Goal: Book appointment/travel/reservation

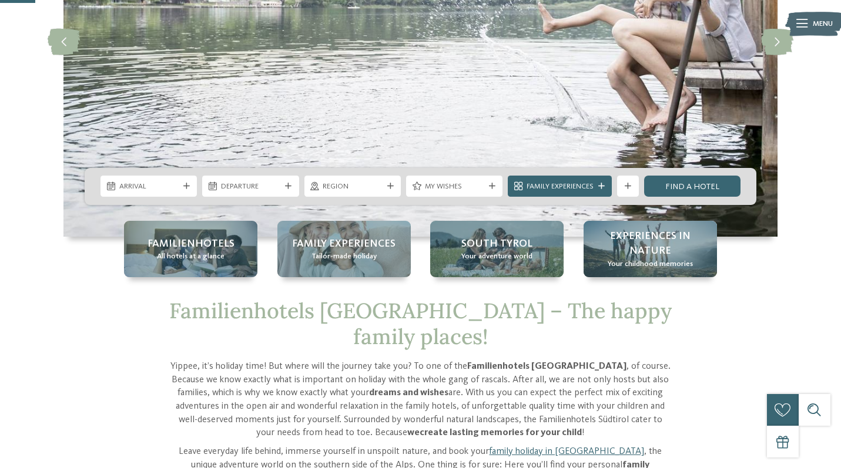
scroll to position [233, 0]
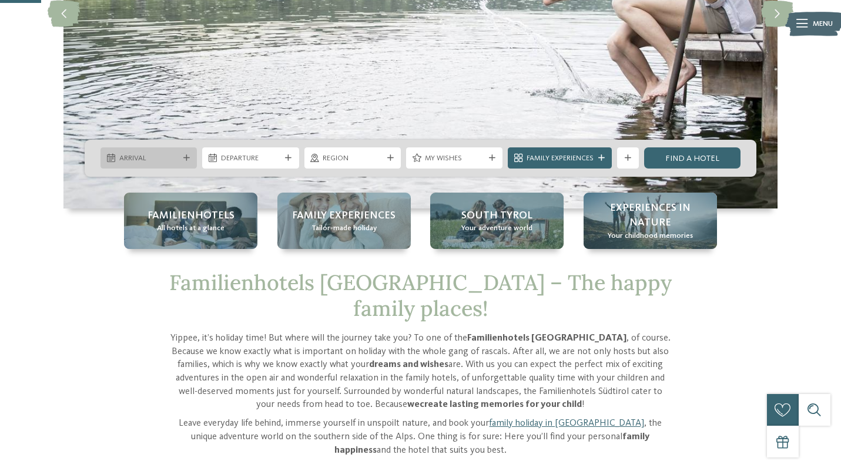
click at [176, 149] on div "Arrival" at bounding box center [149, 158] width 96 height 21
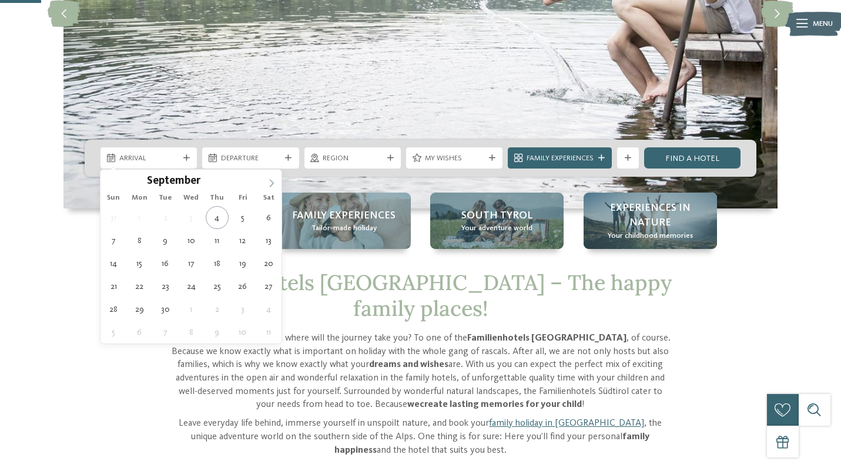
click at [273, 185] on icon at bounding box center [271, 183] width 8 height 8
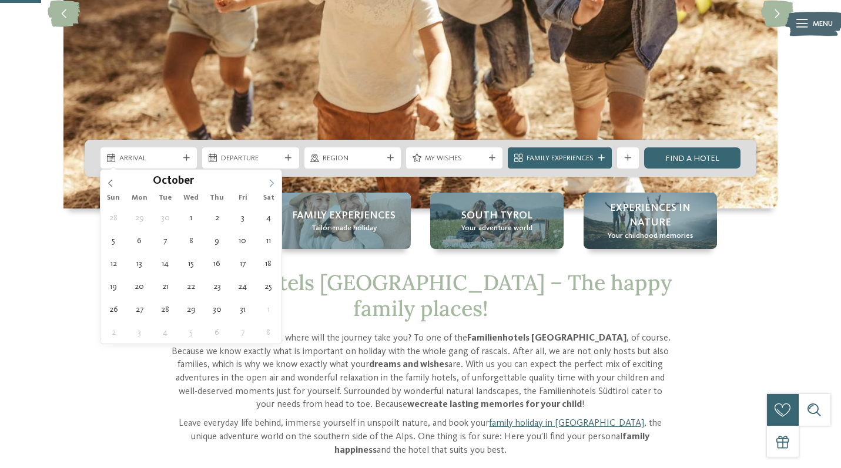
click at [273, 185] on icon at bounding box center [271, 183] width 8 height 8
type input "****"
click at [273, 185] on icon at bounding box center [271, 183] width 8 height 8
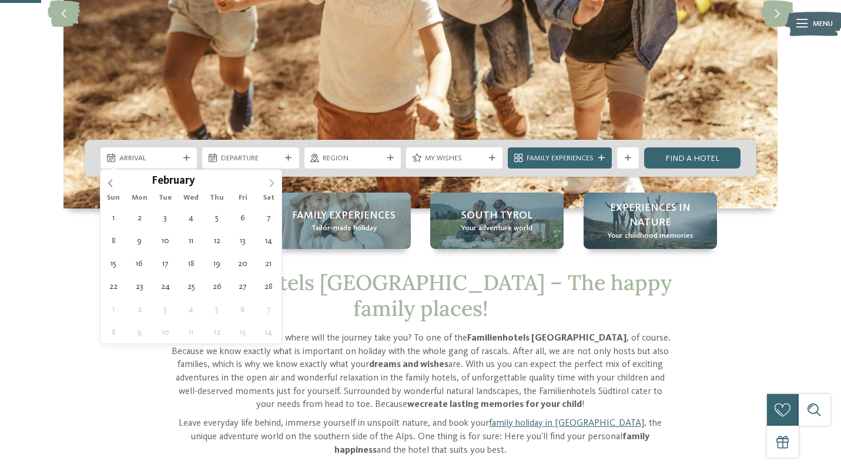
click at [273, 185] on icon at bounding box center [271, 183] width 8 height 8
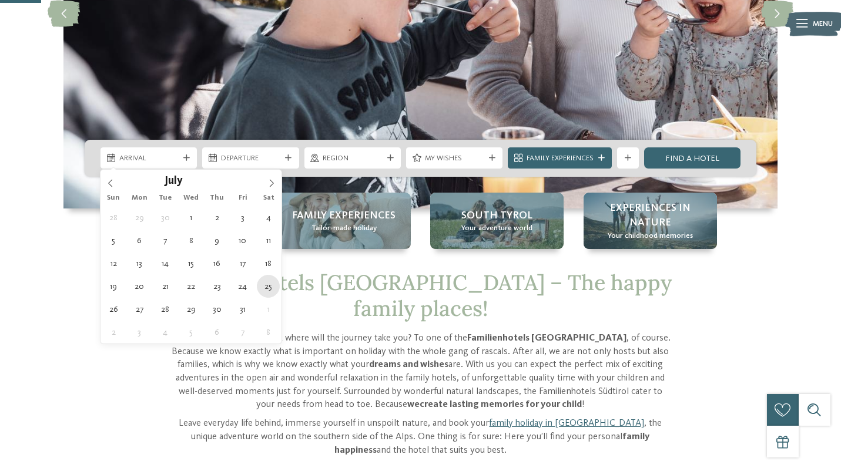
type div "25.07.2026"
type input "****"
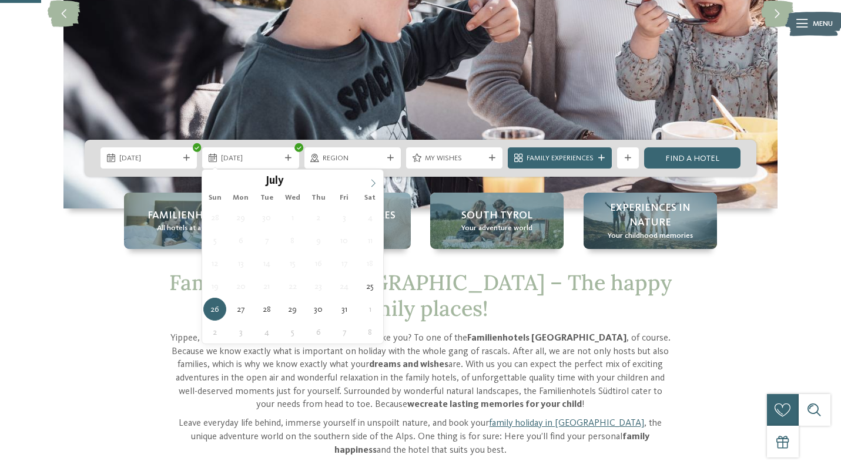
click at [374, 181] on icon at bounding box center [373, 183] width 8 height 8
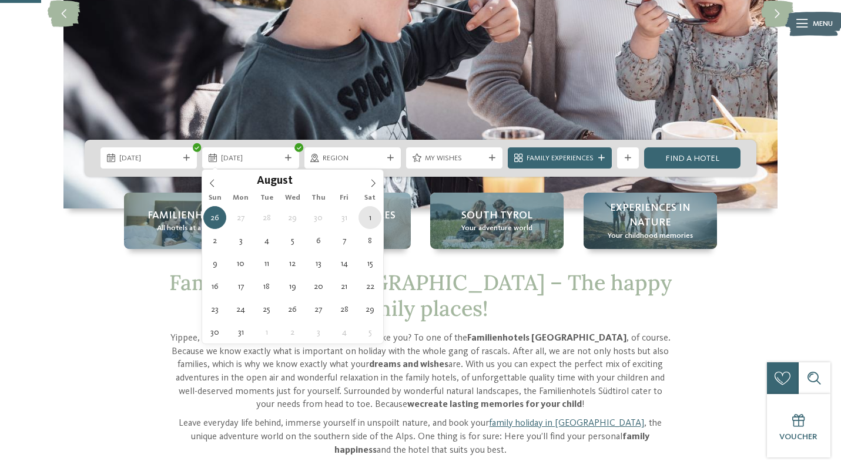
type div "01.08.2026"
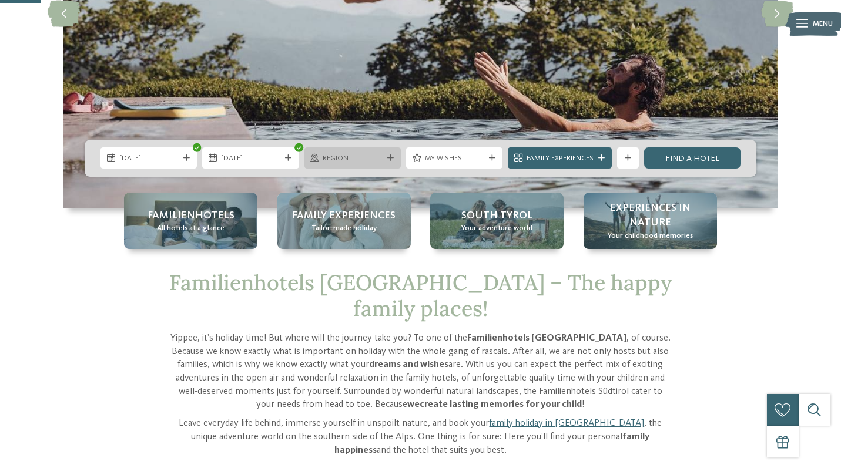
click at [386, 152] on div "Region" at bounding box center [352, 158] width 96 height 21
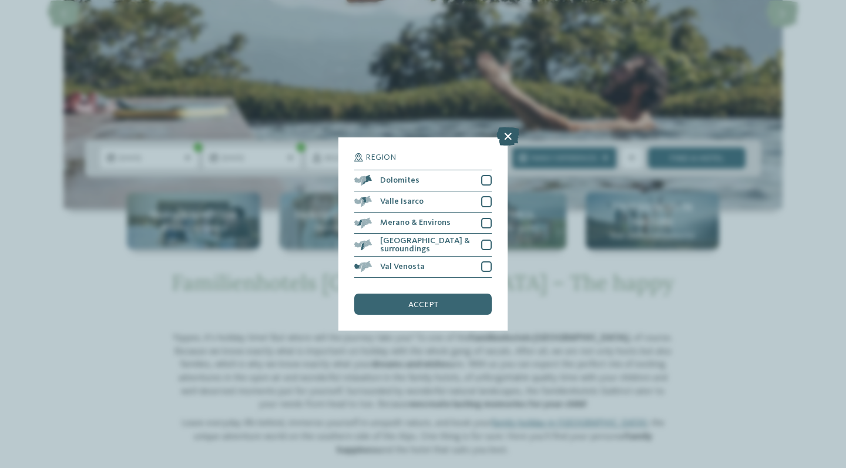
click at [505, 127] on icon at bounding box center [508, 136] width 23 height 19
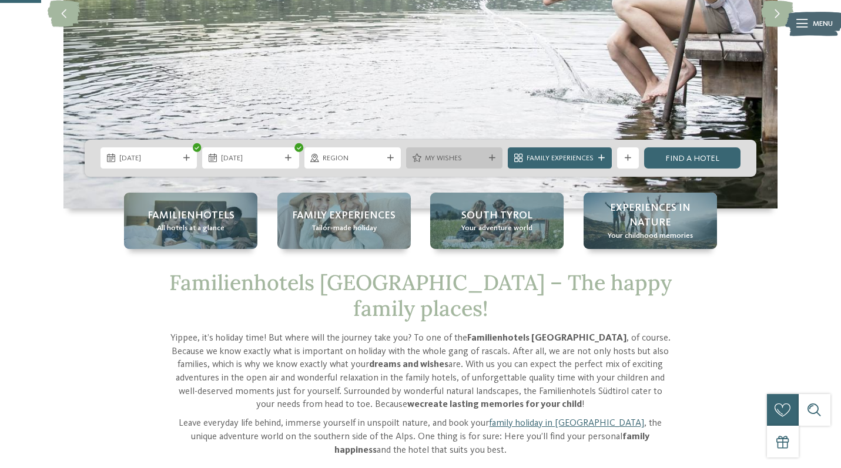
click at [492, 160] on icon at bounding box center [492, 158] width 6 height 6
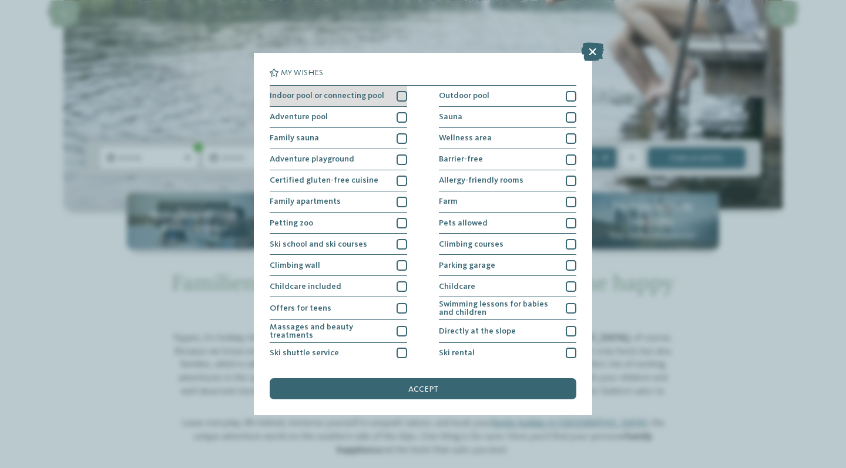
click at [400, 97] on div at bounding box center [402, 96] width 11 height 11
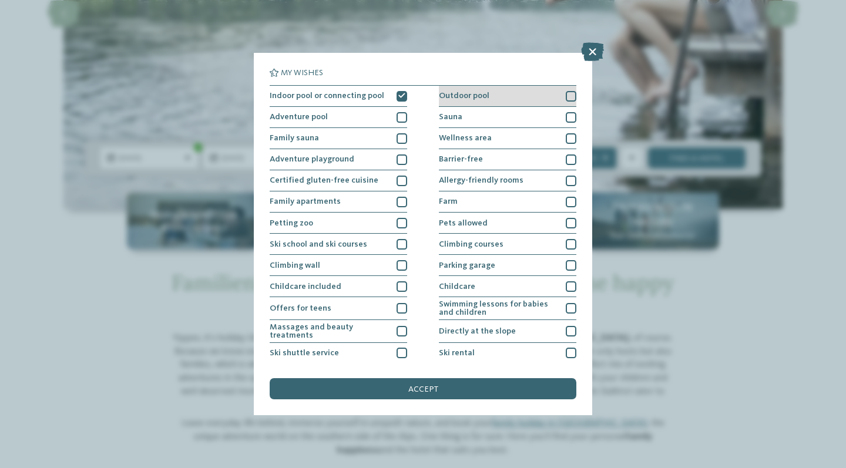
click at [570, 95] on div at bounding box center [571, 96] width 11 height 11
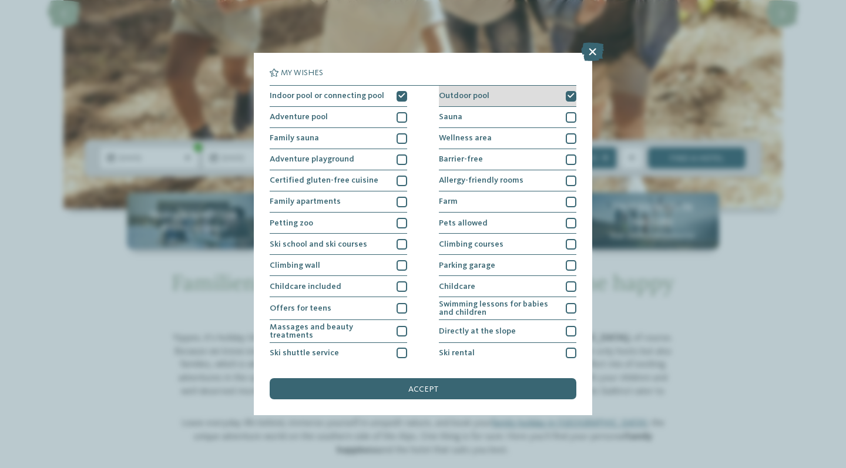
click at [570, 95] on icon at bounding box center [571, 96] width 7 height 6
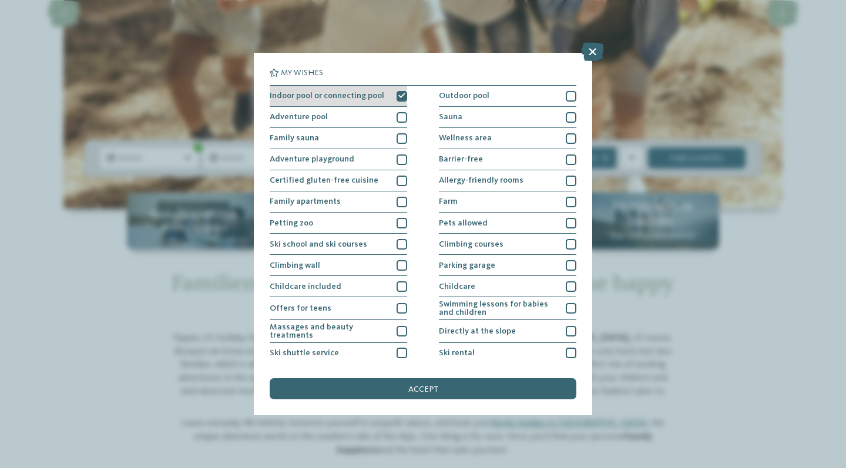
click at [403, 95] on icon at bounding box center [401, 96] width 7 height 6
click at [594, 52] on icon at bounding box center [592, 51] width 23 height 19
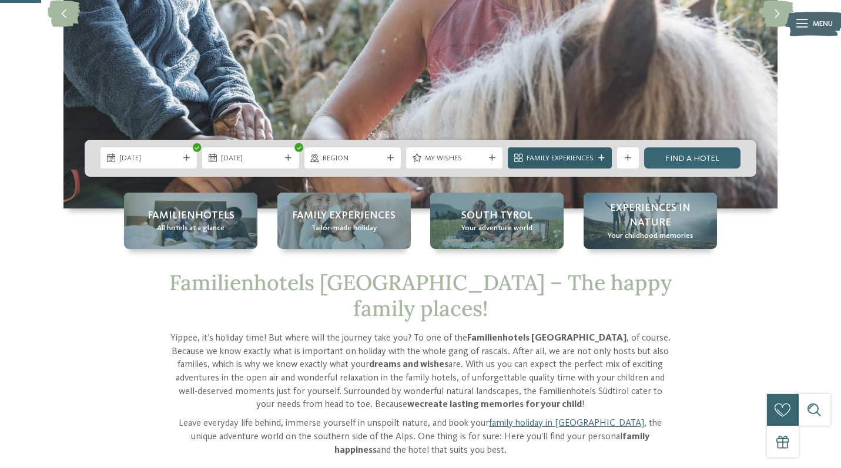
click at [602, 160] on icon at bounding box center [601, 158] width 6 height 6
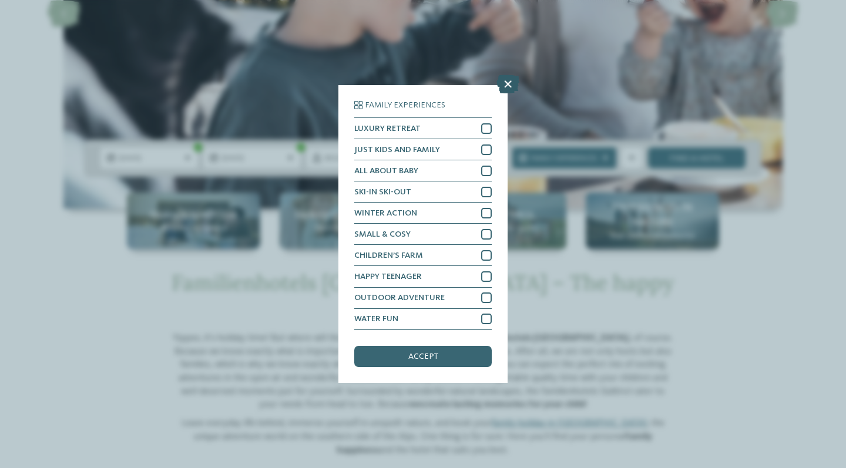
click at [505, 75] on icon at bounding box center [508, 84] width 23 height 19
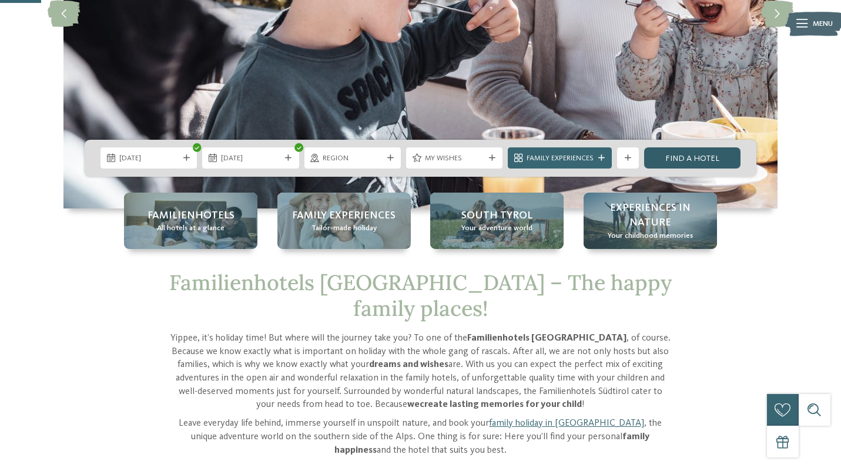
click at [694, 161] on link "Find a hotel" at bounding box center [692, 158] width 96 height 21
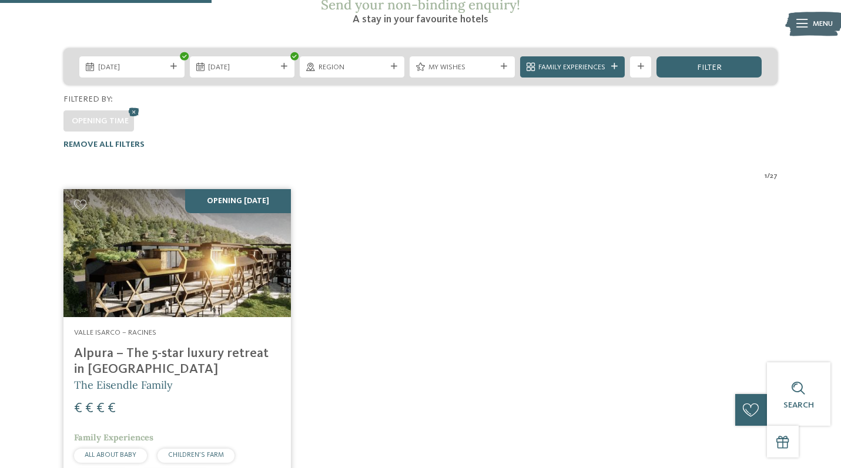
scroll to position [252, 0]
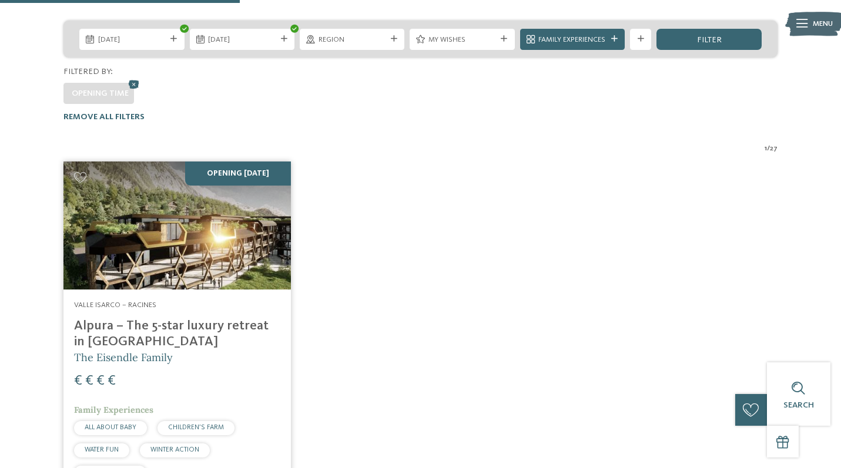
click at [186, 319] on h4 "Alpura – The 5-star luxury retreat in [GEOGRAPHIC_DATA]" at bounding box center [177, 335] width 206 height 32
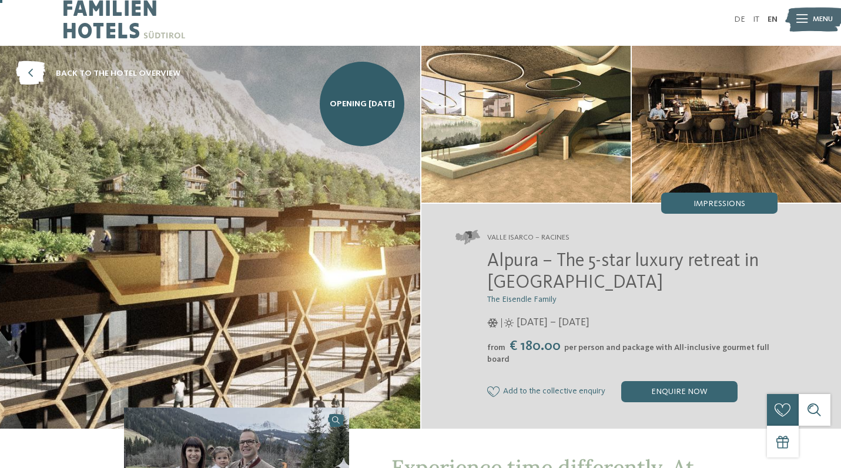
scroll to position [10, 0]
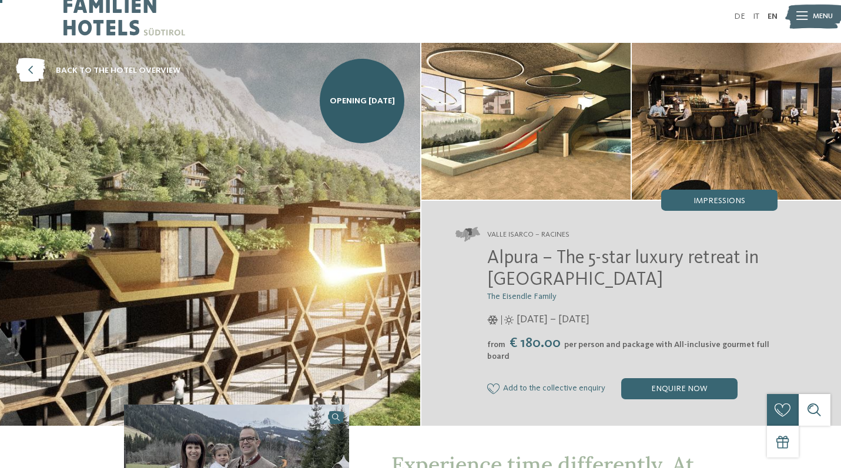
click at [287, 257] on img at bounding box center [210, 234] width 420 height 383
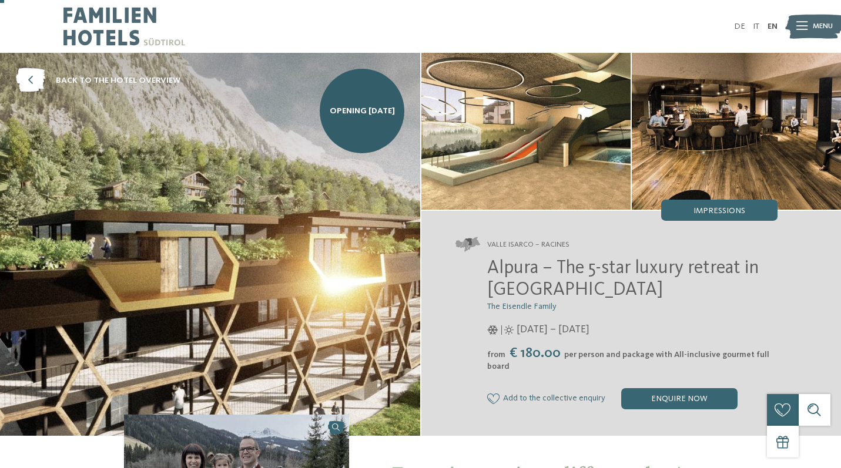
scroll to position [0, 0]
click at [761, 130] on img at bounding box center [736, 131] width 209 height 157
click at [737, 207] on span "Impressions" at bounding box center [720, 211] width 52 height 8
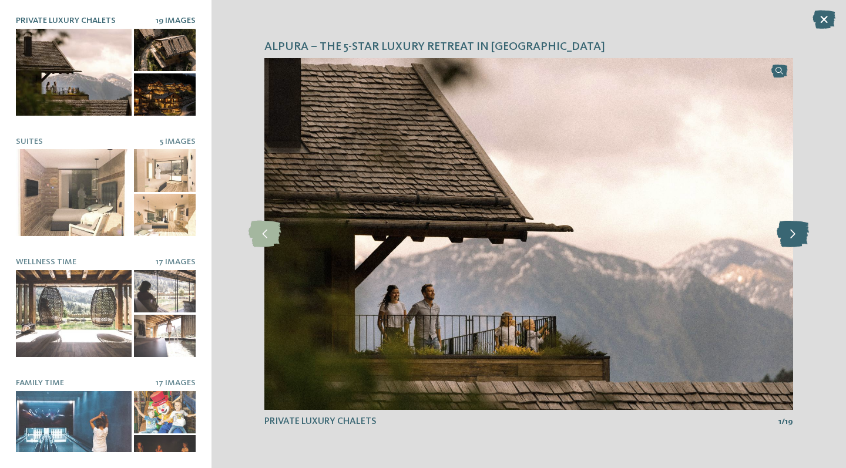
click at [785, 232] on icon at bounding box center [793, 234] width 32 height 26
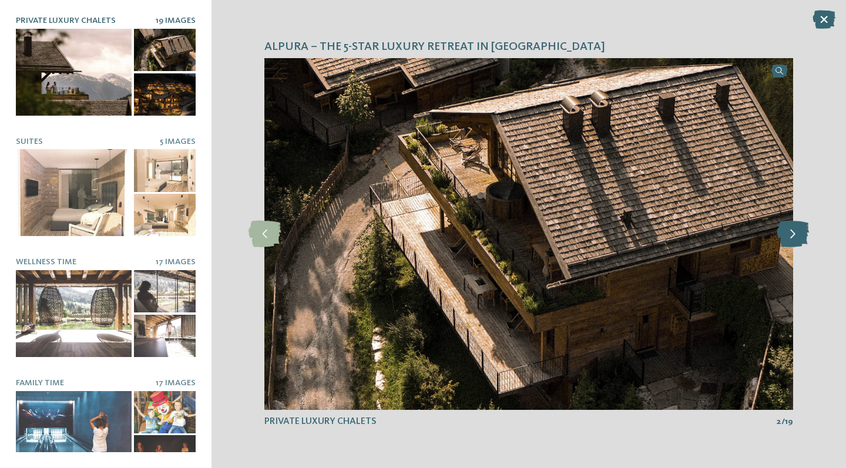
click at [785, 232] on icon at bounding box center [793, 234] width 32 height 26
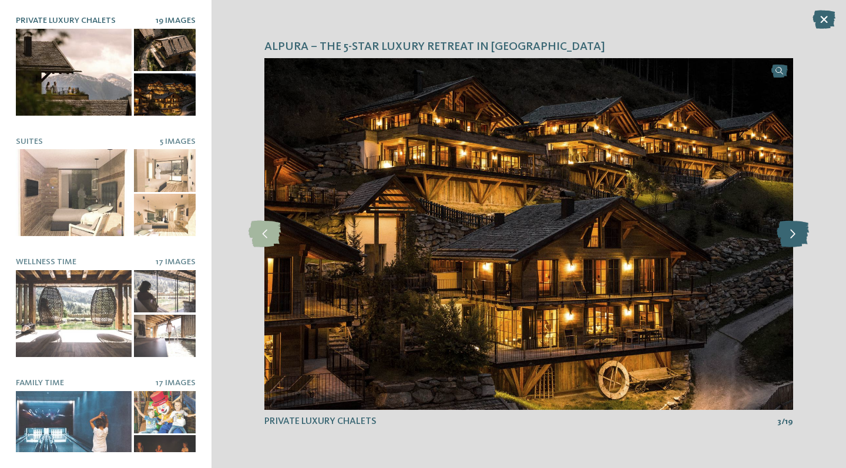
click at [785, 232] on icon at bounding box center [793, 234] width 32 height 26
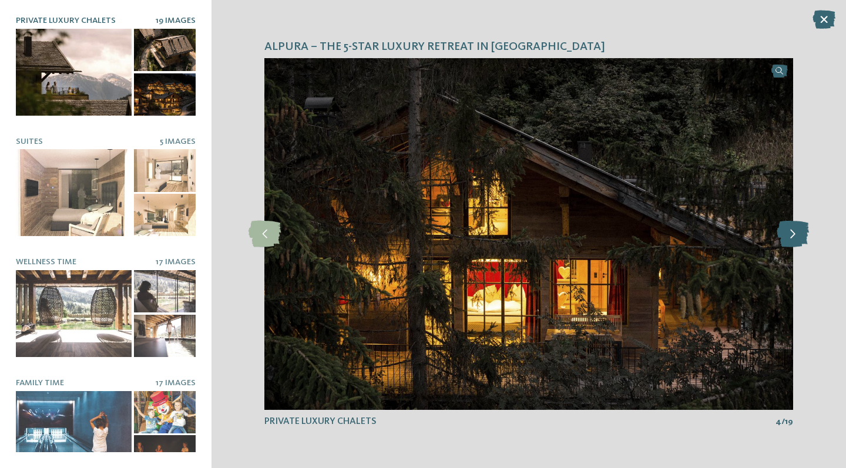
click at [785, 232] on icon at bounding box center [793, 234] width 32 height 26
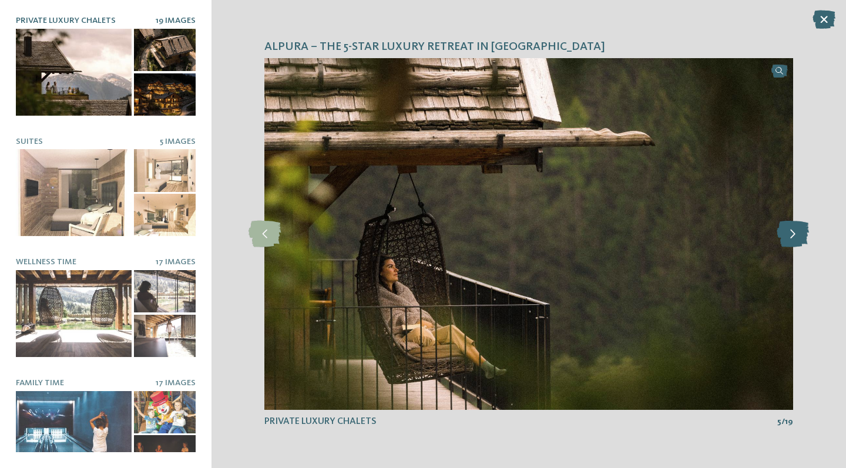
click at [785, 232] on icon at bounding box center [793, 234] width 32 height 26
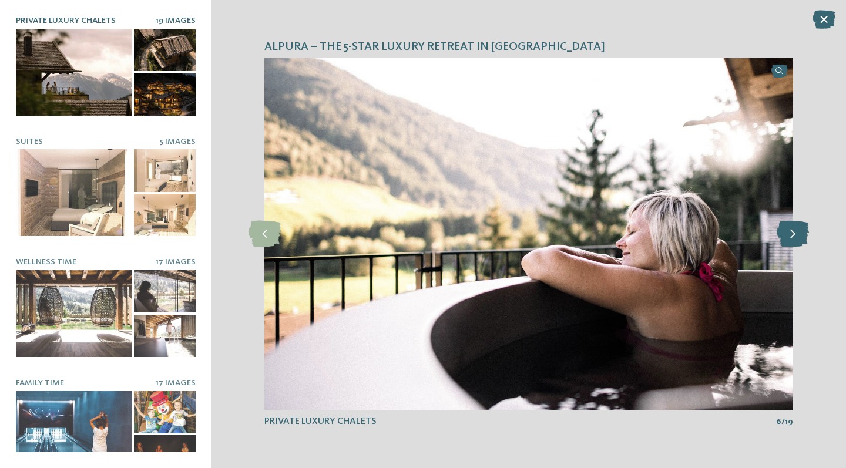
click at [785, 232] on icon at bounding box center [793, 234] width 32 height 26
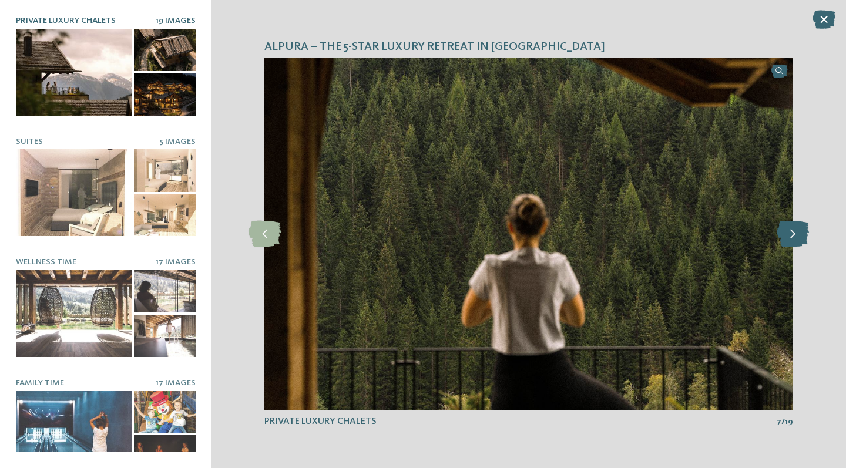
click at [785, 232] on icon at bounding box center [793, 234] width 32 height 26
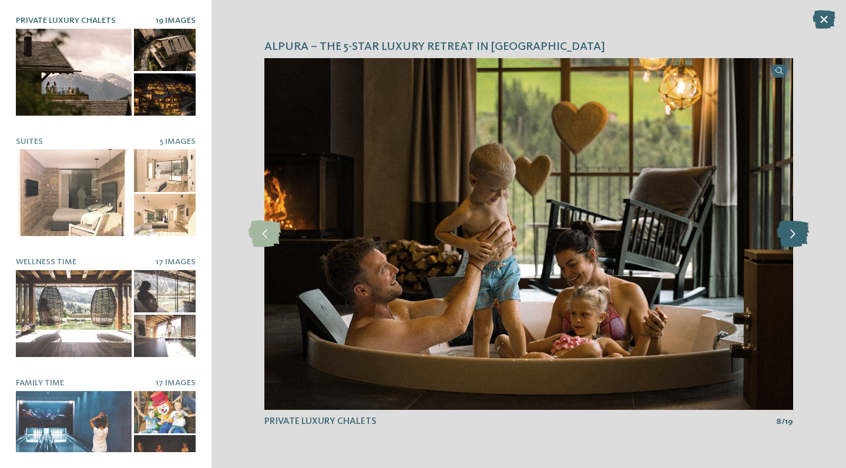
click at [785, 232] on icon at bounding box center [793, 234] width 32 height 26
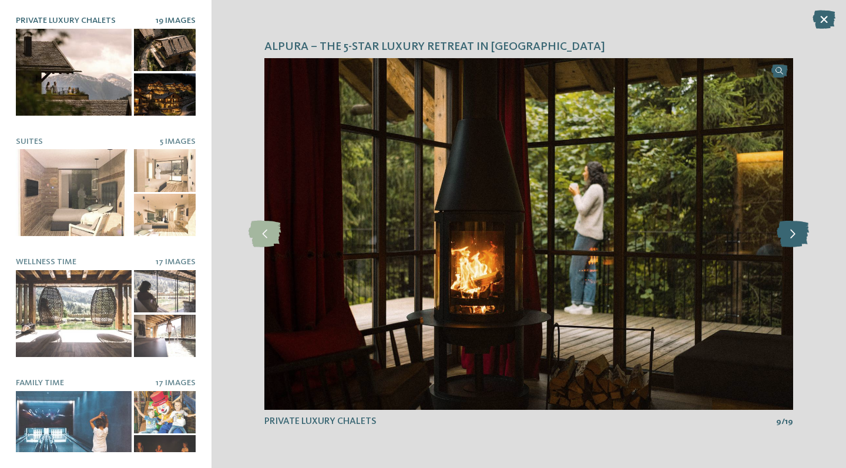
click at [785, 232] on icon at bounding box center [793, 234] width 32 height 26
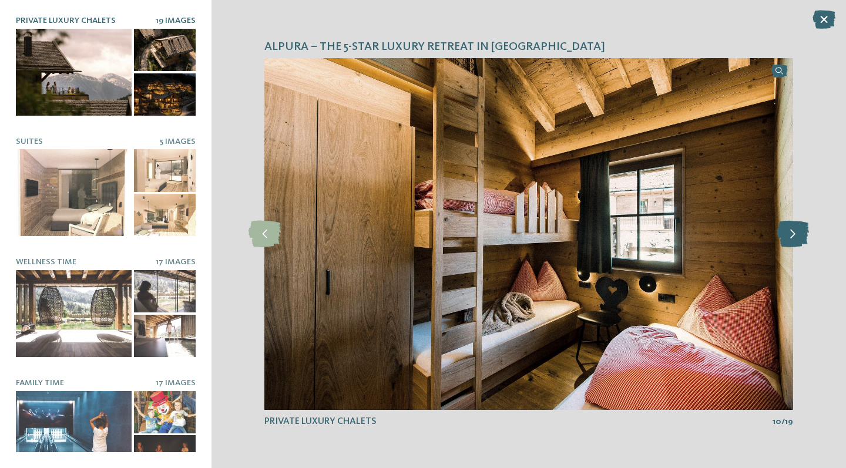
click at [785, 232] on icon at bounding box center [793, 234] width 32 height 26
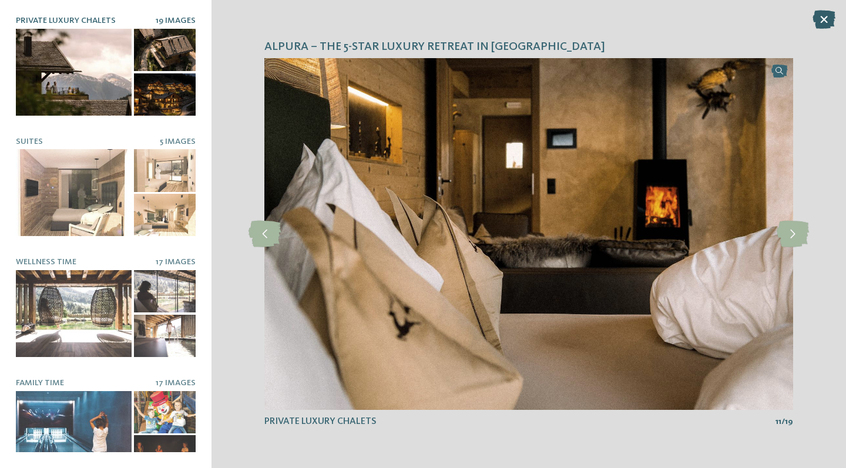
click at [830, 25] on icon at bounding box center [824, 19] width 23 height 19
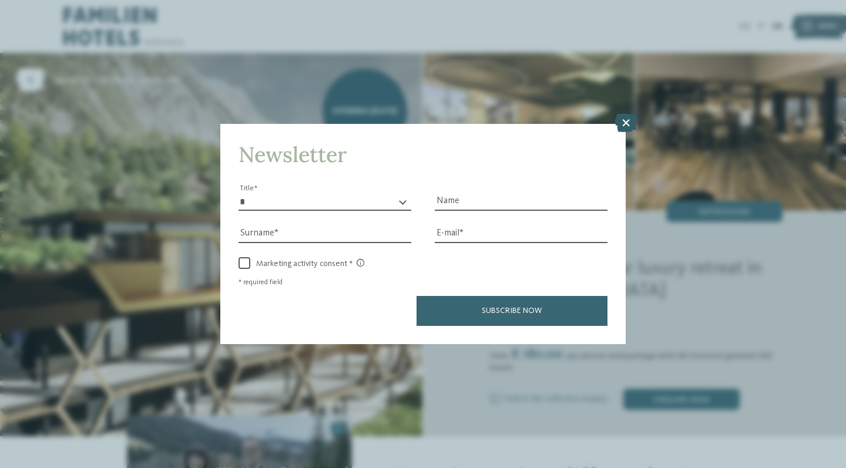
click at [629, 113] on icon at bounding box center [626, 122] width 23 height 19
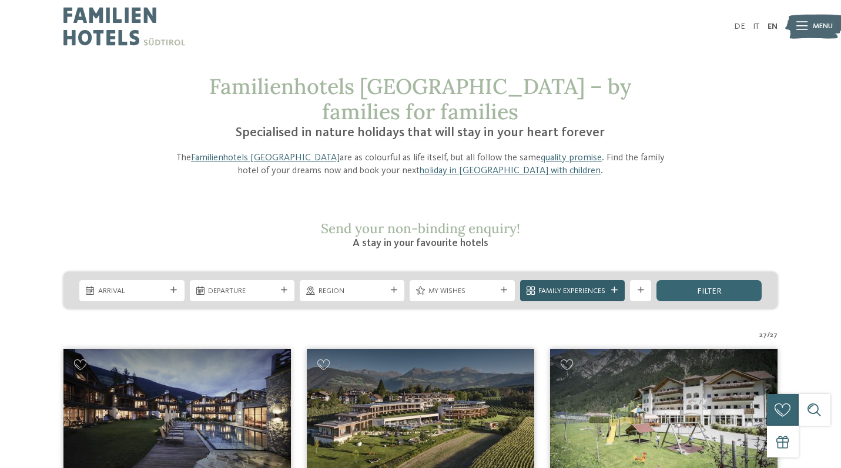
click at [564, 286] on span "Family Experiences" at bounding box center [572, 291] width 68 height 11
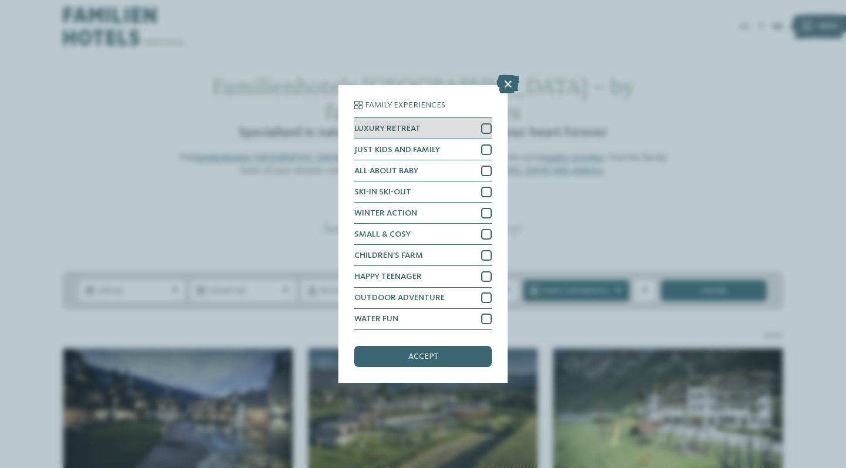
click at [484, 123] on div at bounding box center [486, 128] width 11 height 11
click at [413, 346] on div "accept" at bounding box center [423, 356] width 138 height 21
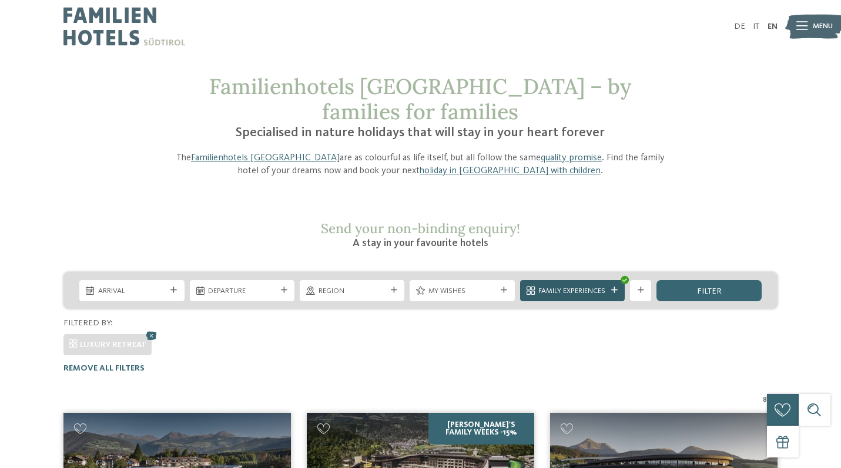
click at [626, 278] on icon at bounding box center [624, 280] width 5 height 4
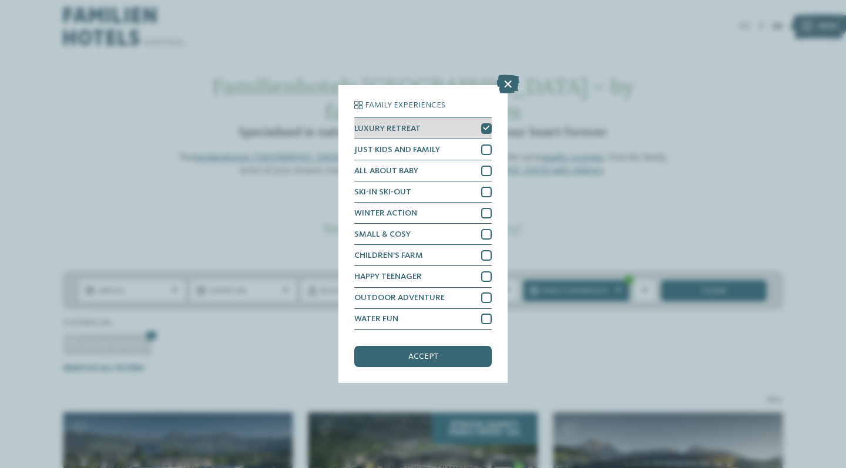
click at [489, 125] on icon at bounding box center [486, 128] width 7 height 6
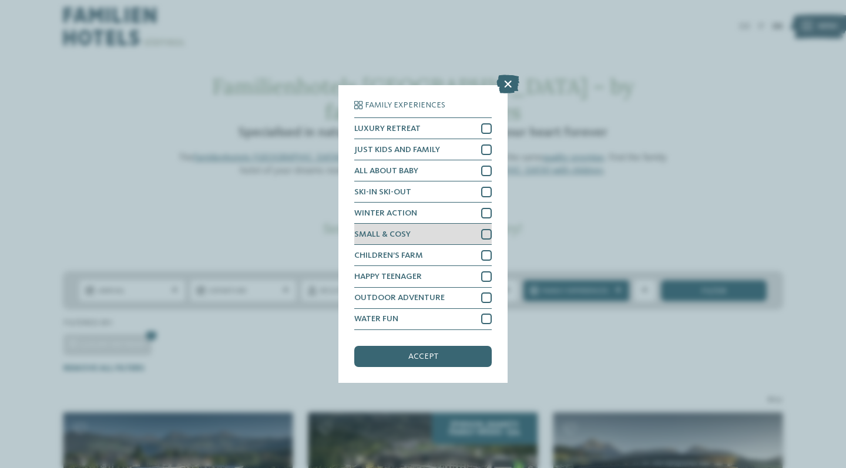
click at [487, 229] on div at bounding box center [486, 234] width 11 height 11
click at [443, 346] on div "accept" at bounding box center [423, 356] width 138 height 21
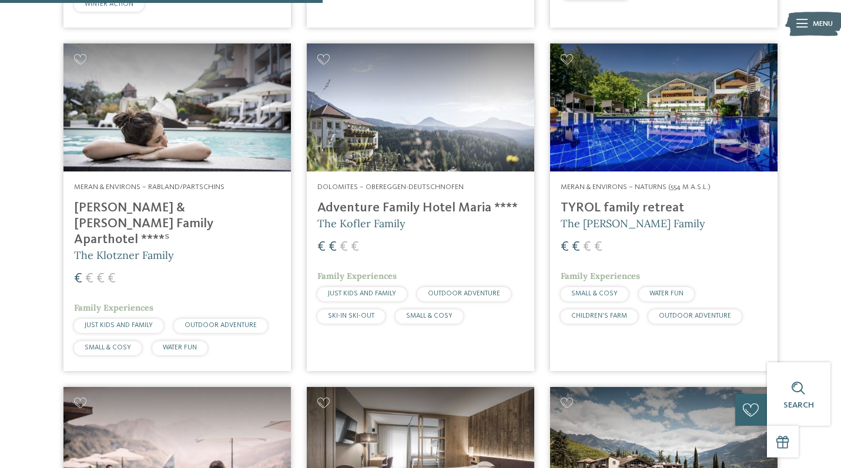
scroll to position [704, 0]
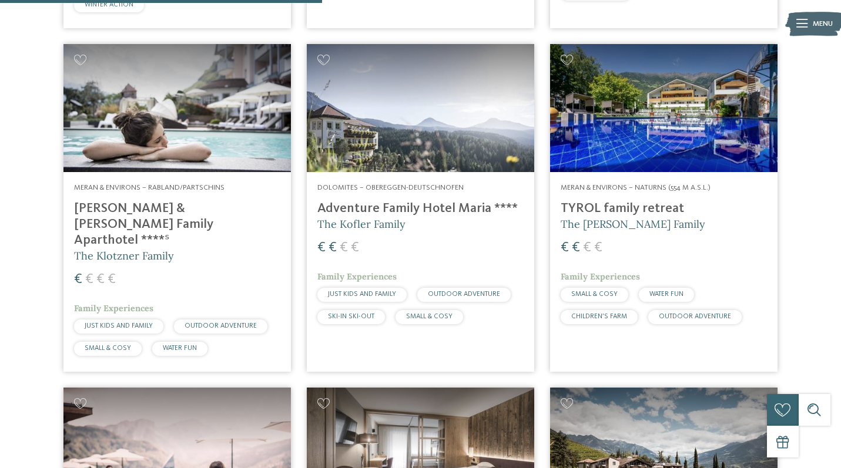
click at [161, 172] on div "Meran & Environs – Rabland/Partschins Heidi & Edith Family Aparthotel ****ˢ The…" at bounding box center [176, 272] width 227 height 200
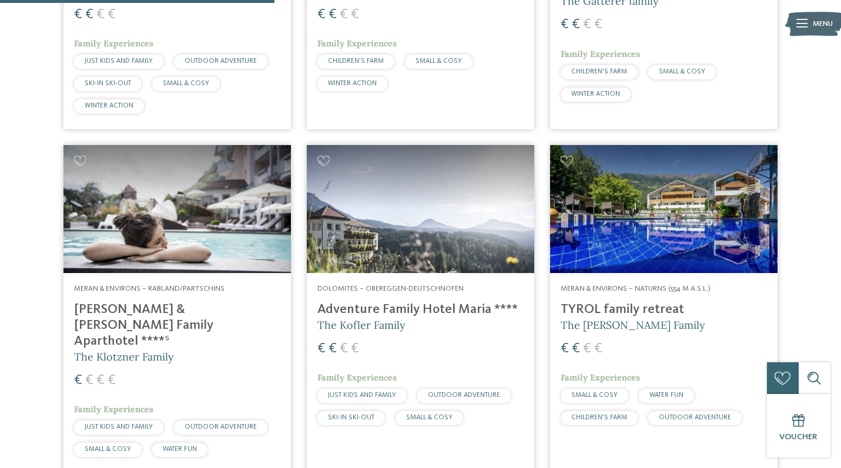
scroll to position [604, 0]
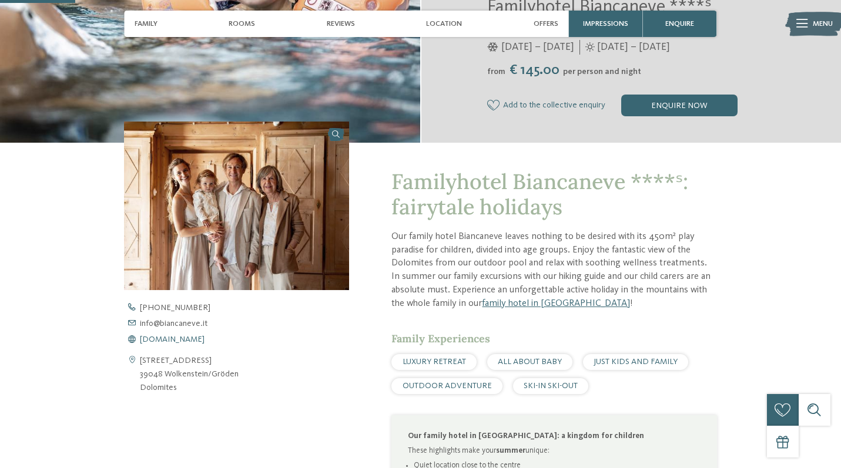
scroll to position [261, 0]
click at [194, 336] on span "[DOMAIN_NAME]" at bounding box center [172, 340] width 65 height 8
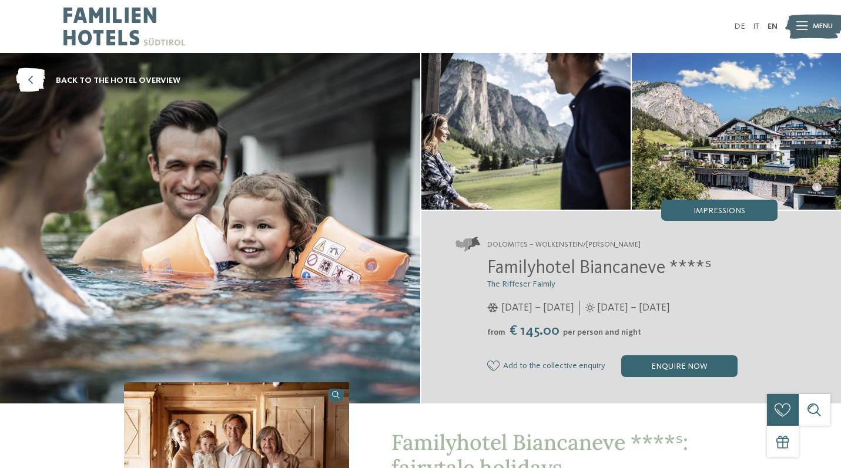
scroll to position [0, 0]
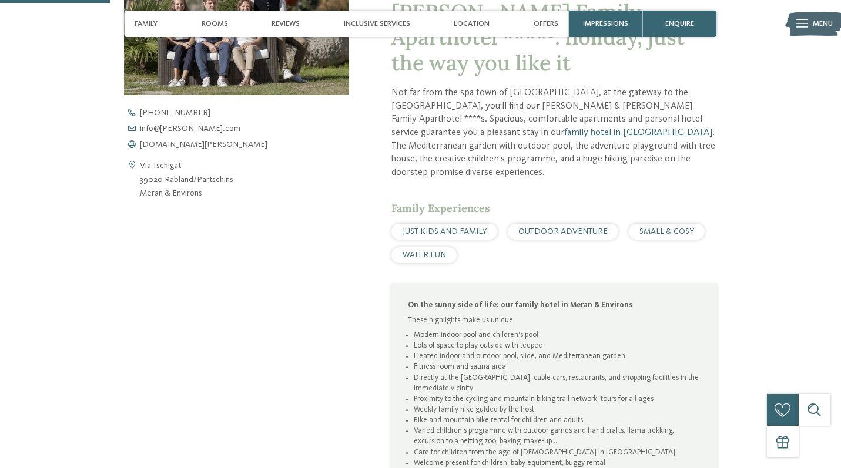
scroll to position [421, 0]
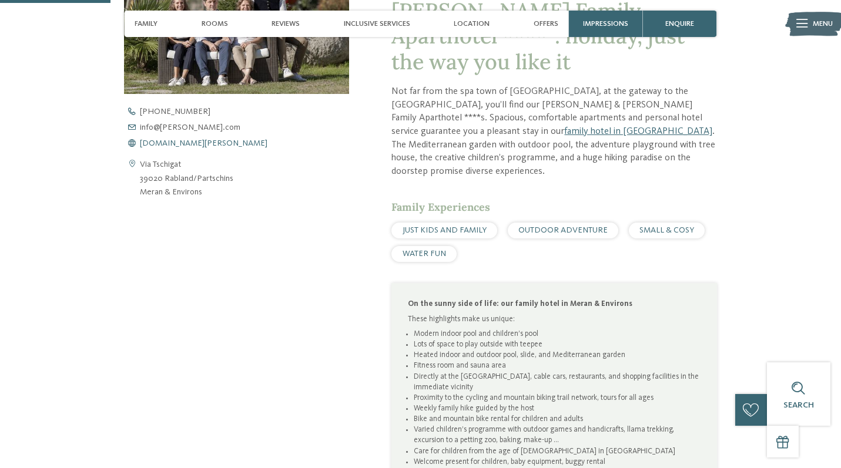
click at [173, 144] on span "[DOMAIN_NAME][PERSON_NAME]" at bounding box center [204, 143] width 128 height 8
